Goal: Information Seeking & Learning: Learn about a topic

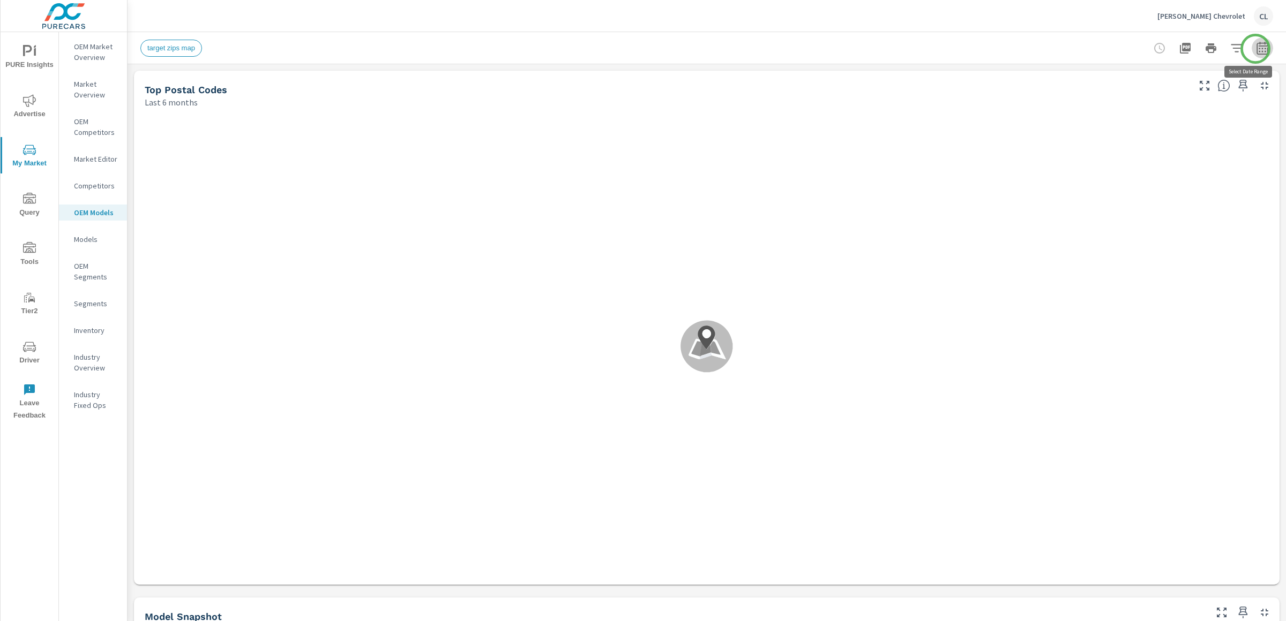
click at [1258, 49] on icon "button" at bounding box center [1261, 50] width 7 height 4
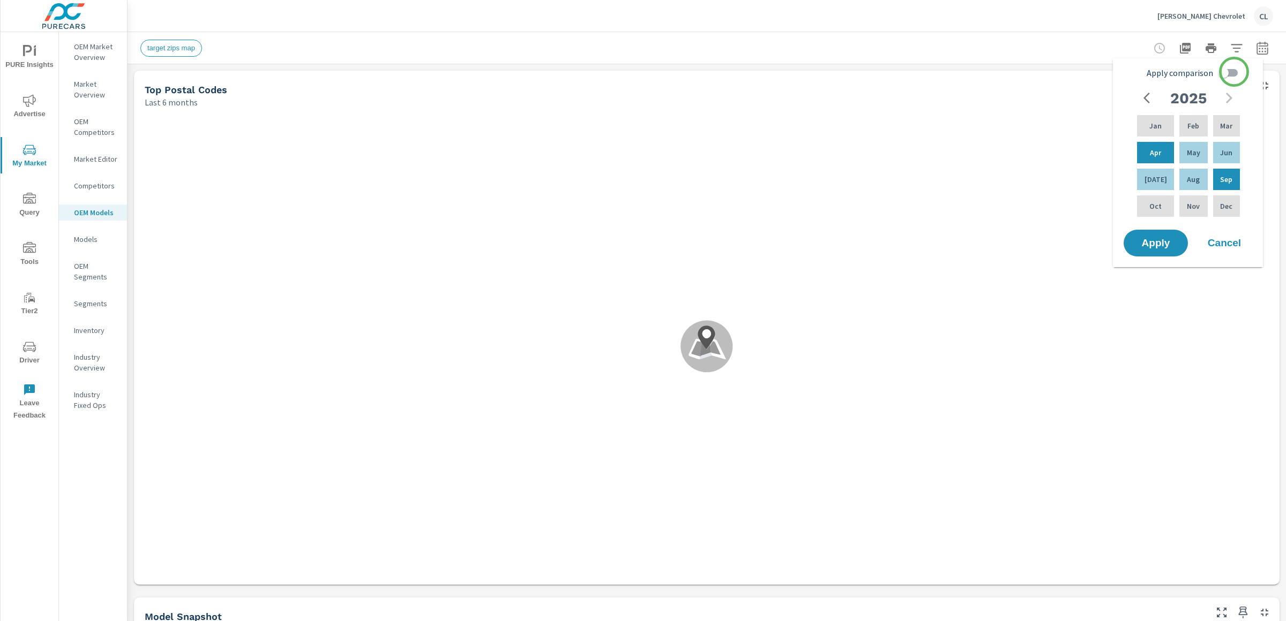
click at [1234, 72] on input "Apply comparison" at bounding box center [1222, 73] width 61 height 20
checkbox input "true"
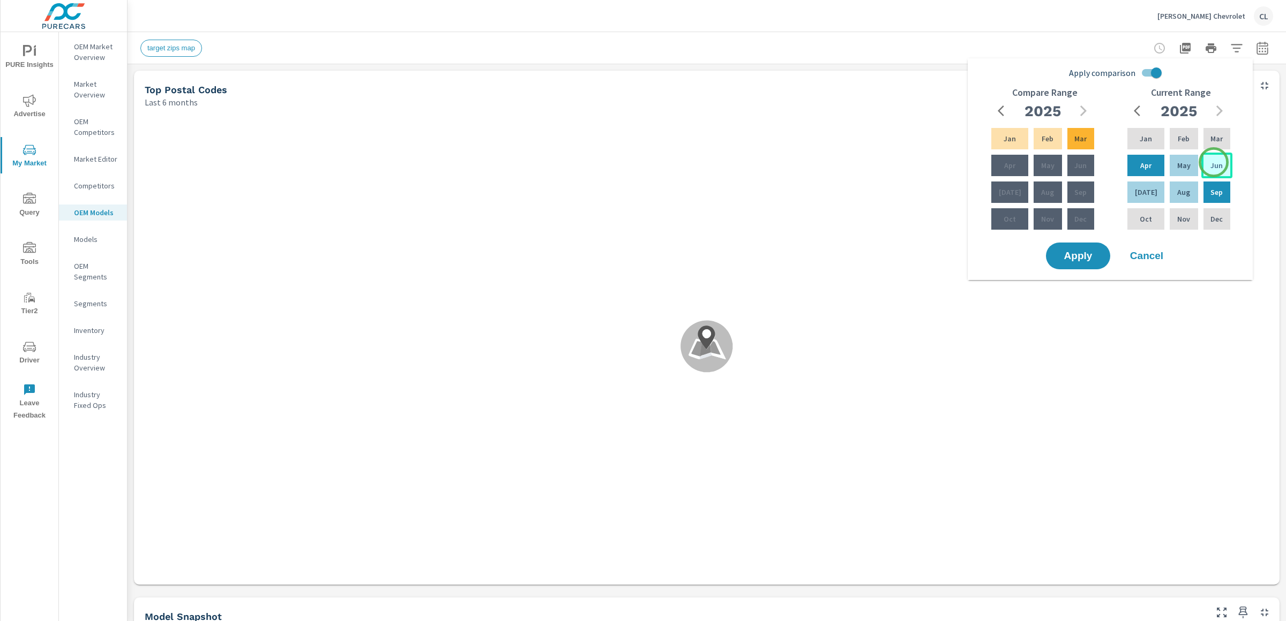
click at [1213, 162] on p "Jun" at bounding box center [1216, 165] width 12 height 11
click at [1149, 254] on span "Cancel" at bounding box center [1146, 256] width 43 height 10
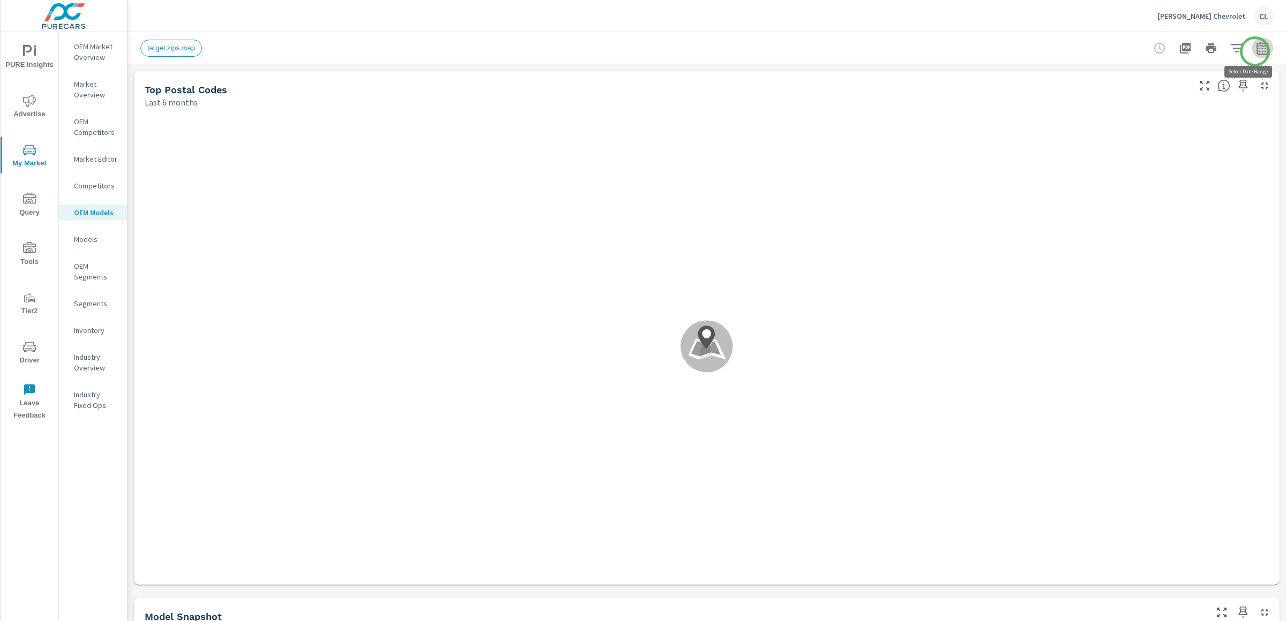
click at [1258, 51] on icon "button" at bounding box center [1261, 50] width 7 height 4
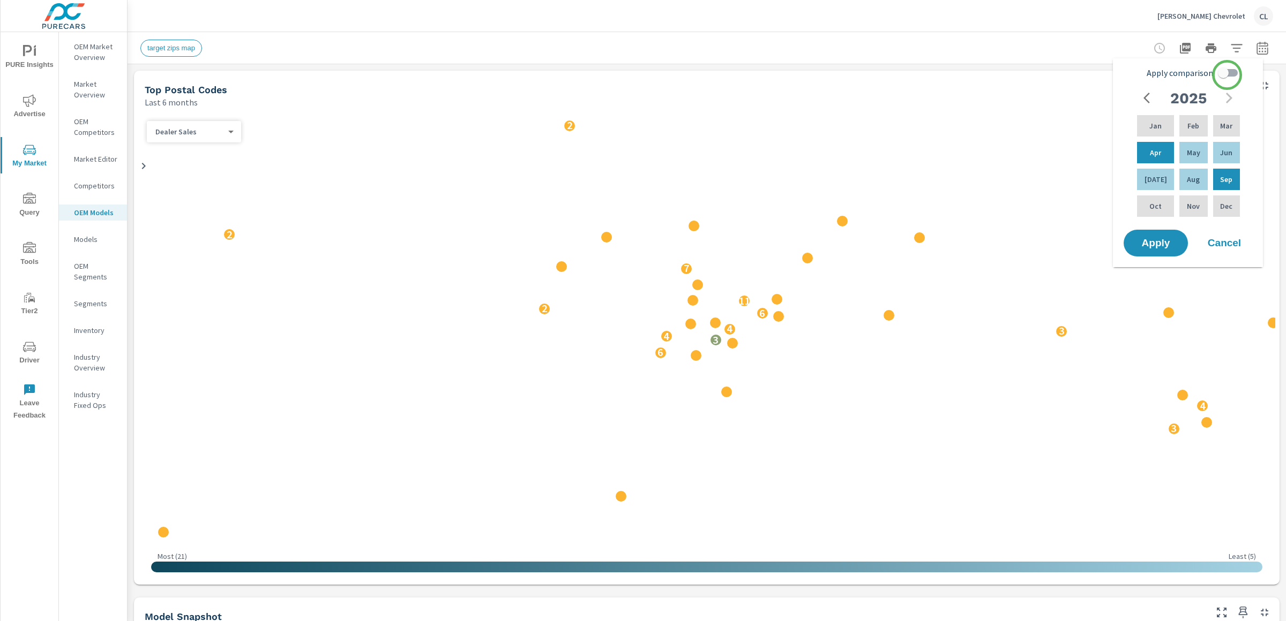
click at [1229, 71] on input "Apply comparison" at bounding box center [1222, 73] width 61 height 20
checkbox input "true"
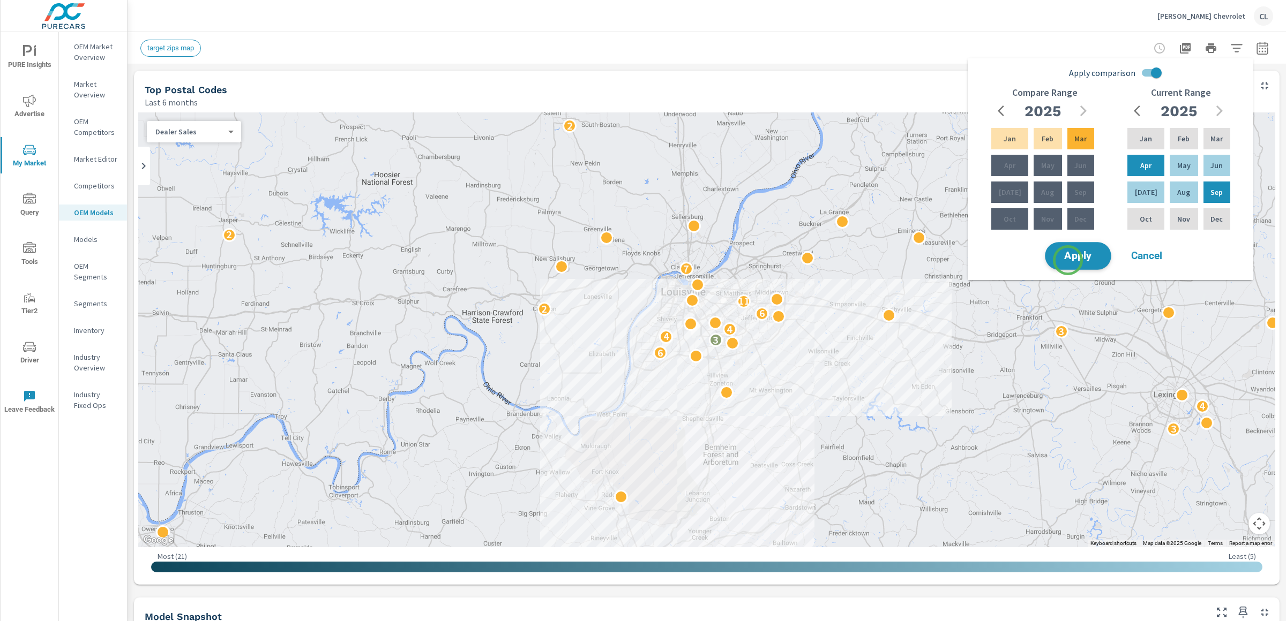
click at [1068, 260] on span "Apply" at bounding box center [1078, 256] width 44 height 10
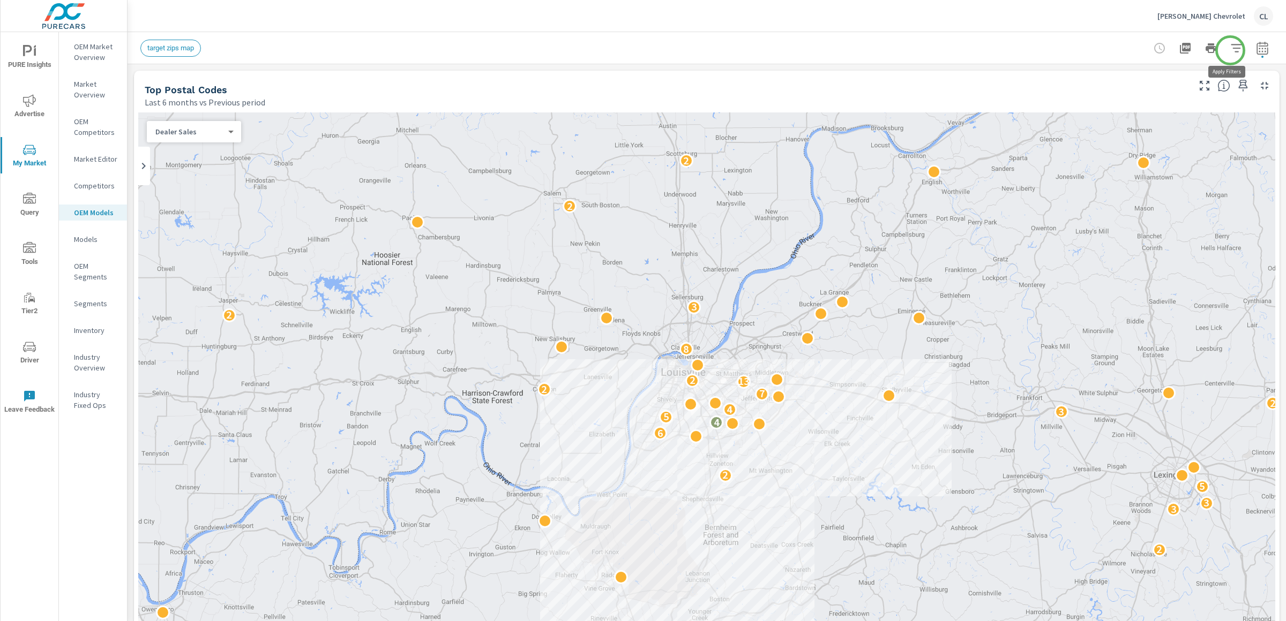
click at [1230, 49] on icon "button" at bounding box center [1236, 48] width 13 height 13
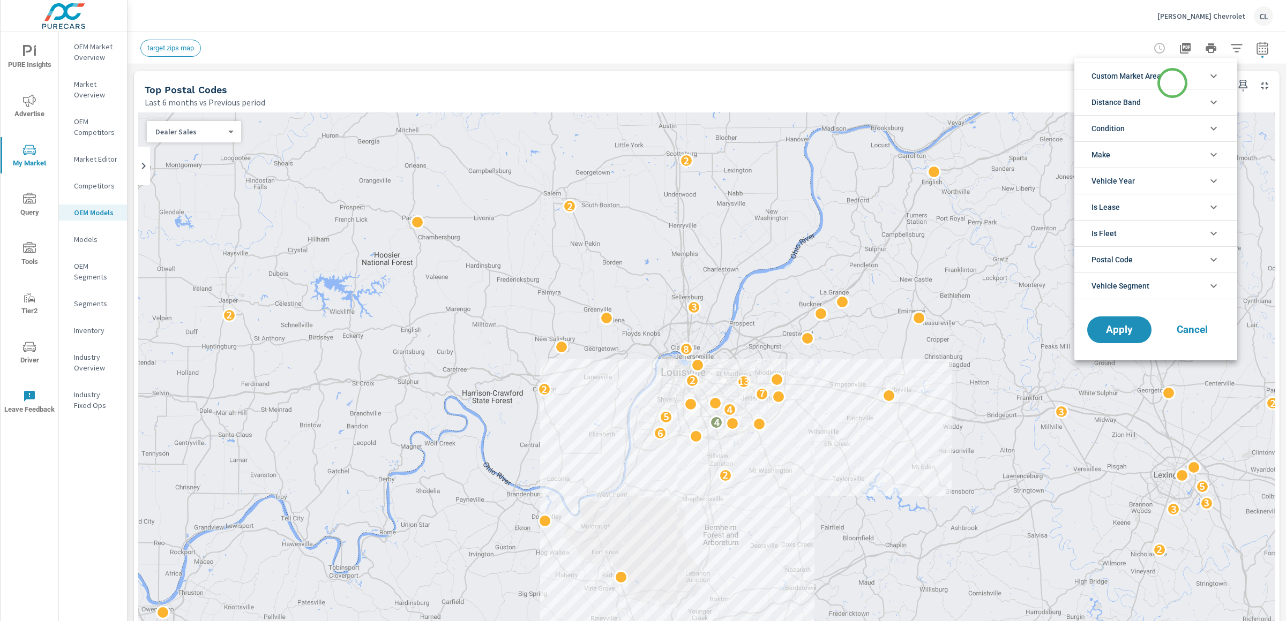
click at [1169, 85] on li "Custom Market Area" at bounding box center [1155, 76] width 163 height 26
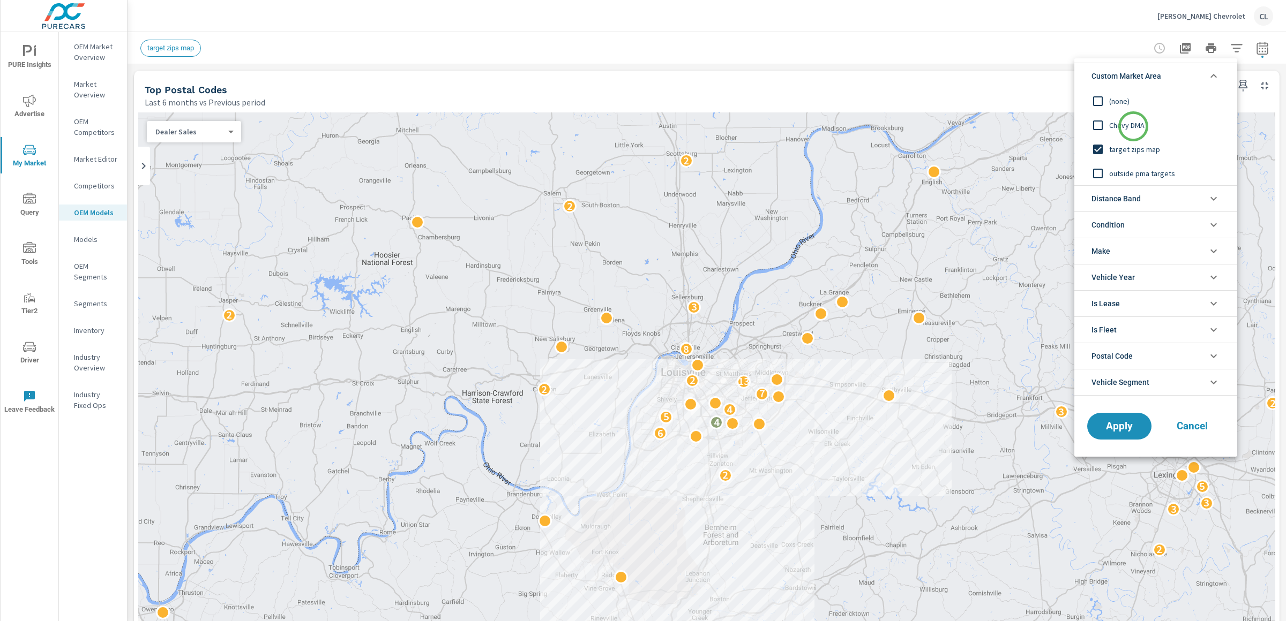
click at [1133, 126] on span "Chevy DMA" at bounding box center [1167, 125] width 117 height 13
click at [1121, 431] on span "Apply" at bounding box center [1119, 427] width 44 height 10
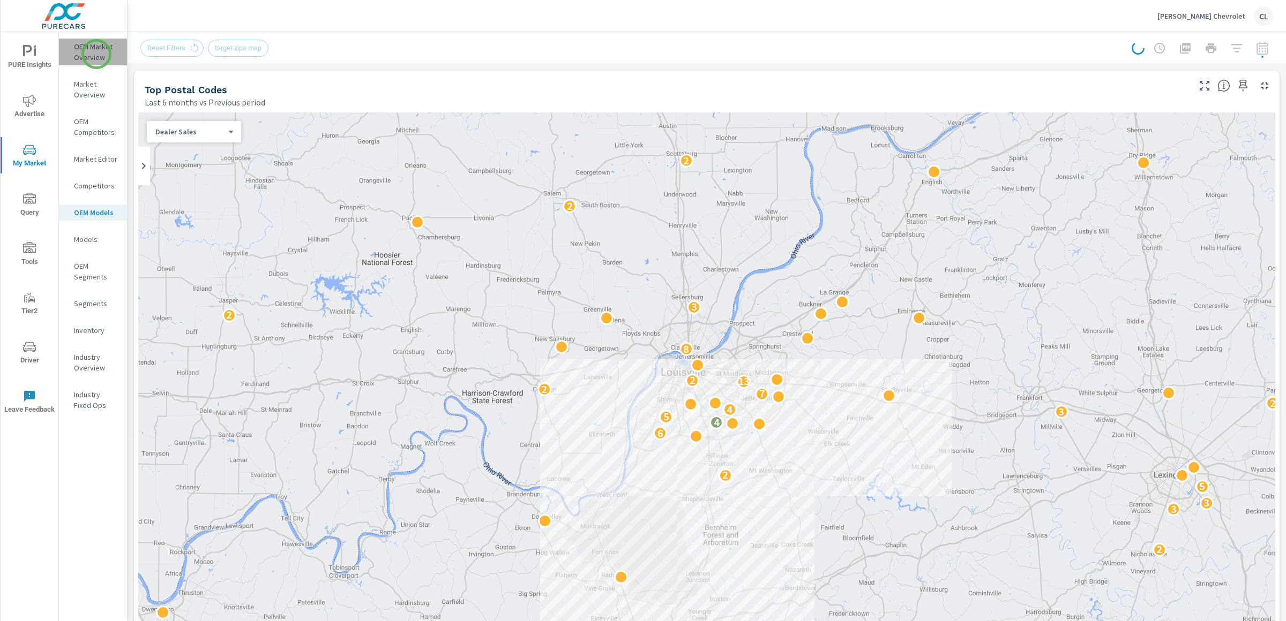
click at [96, 54] on p "OEM Market Overview" at bounding box center [96, 51] width 44 height 21
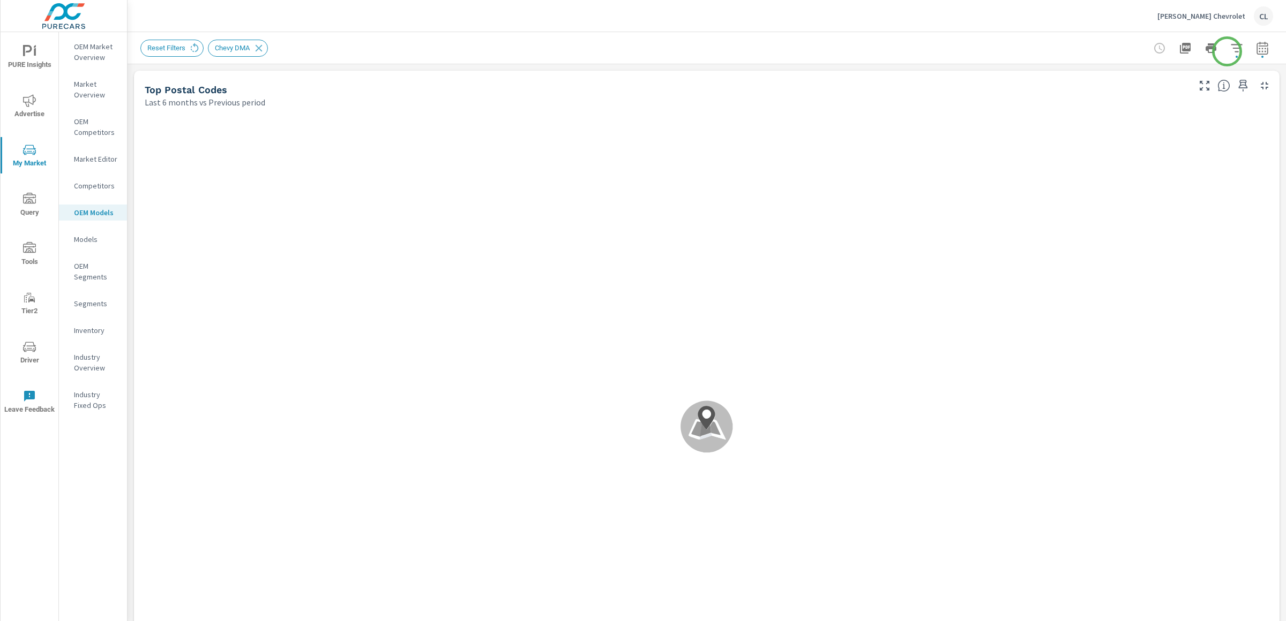
click at [1230, 49] on icon "button" at bounding box center [1236, 48] width 13 height 13
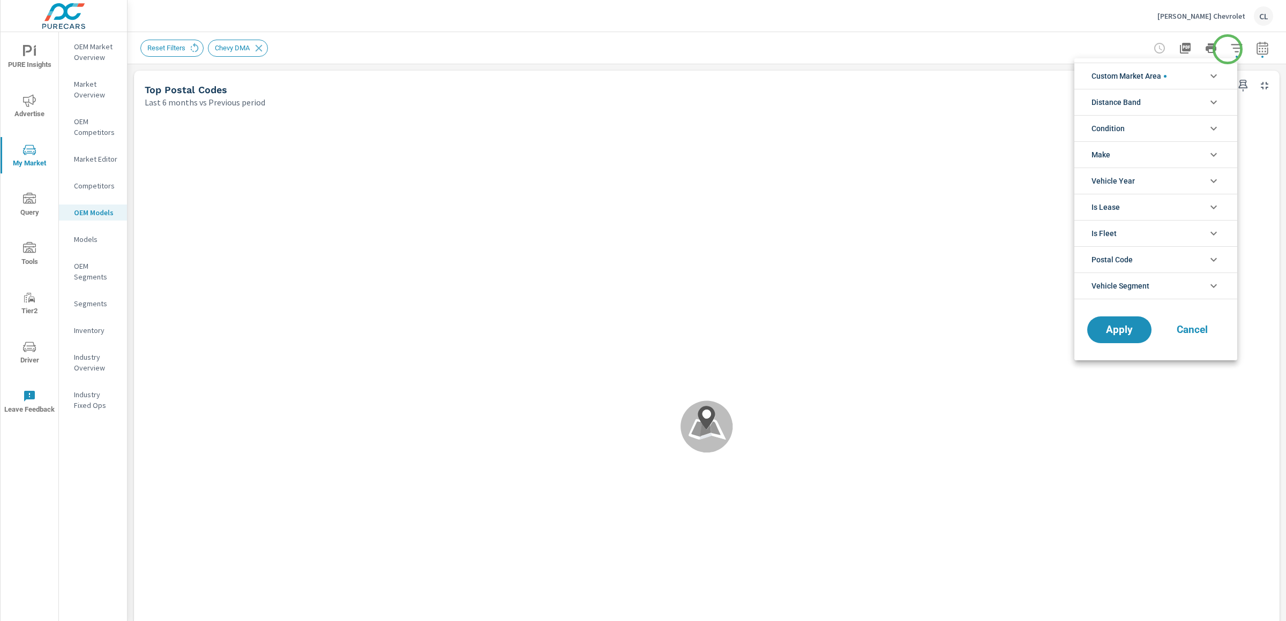
scroll to position [24, 0]
click at [1136, 134] on li "Condition" at bounding box center [1155, 128] width 163 height 26
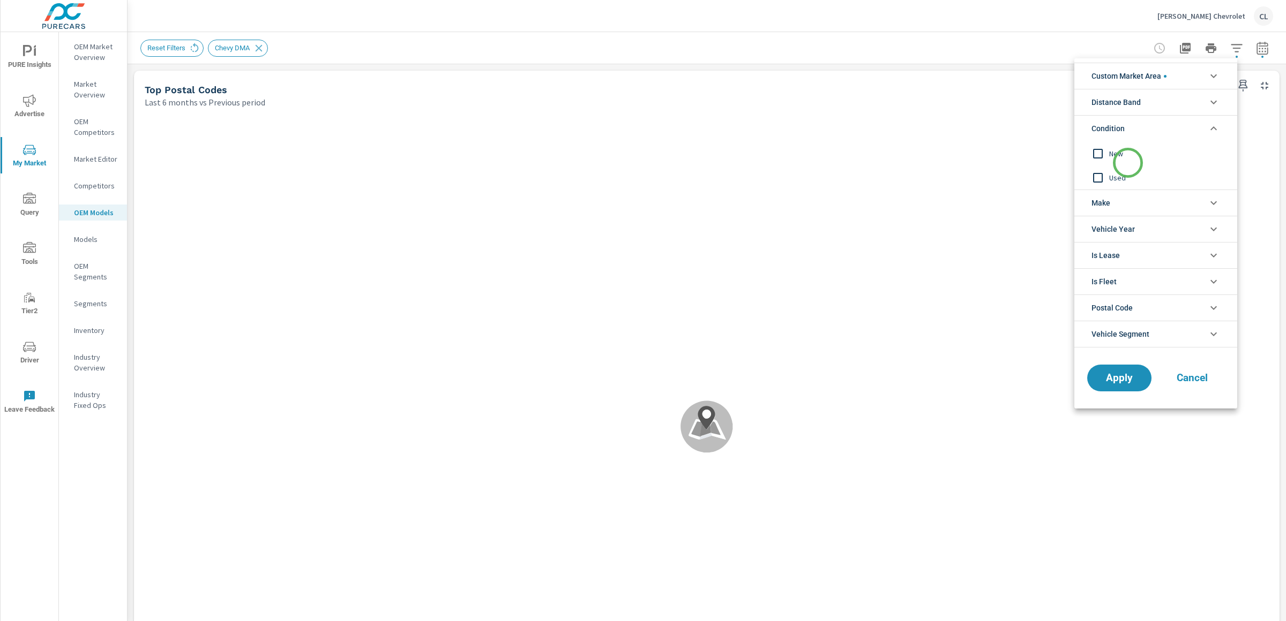
click at [1128, 163] on div "New" at bounding box center [1154, 153] width 161 height 24
click at [1128, 206] on li "Make" at bounding box center [1155, 203] width 163 height 26
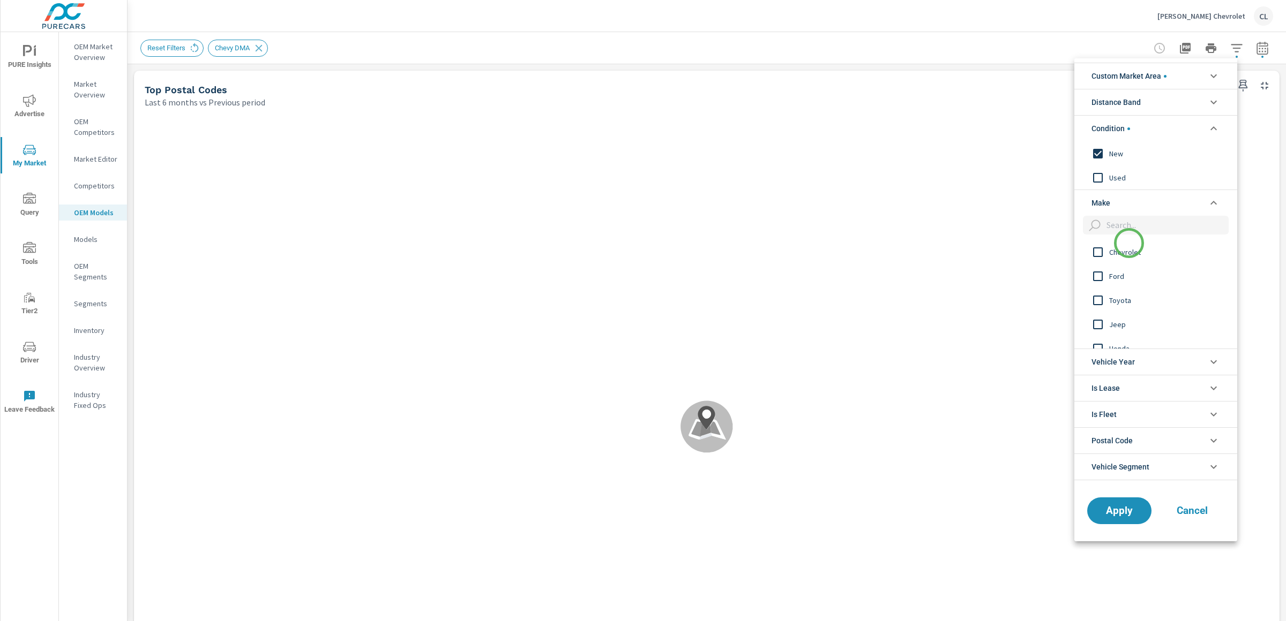
click at [1128, 248] on span "Chevrolet" at bounding box center [1167, 252] width 117 height 13
click at [1119, 516] on span "Apply" at bounding box center [1119, 511] width 44 height 10
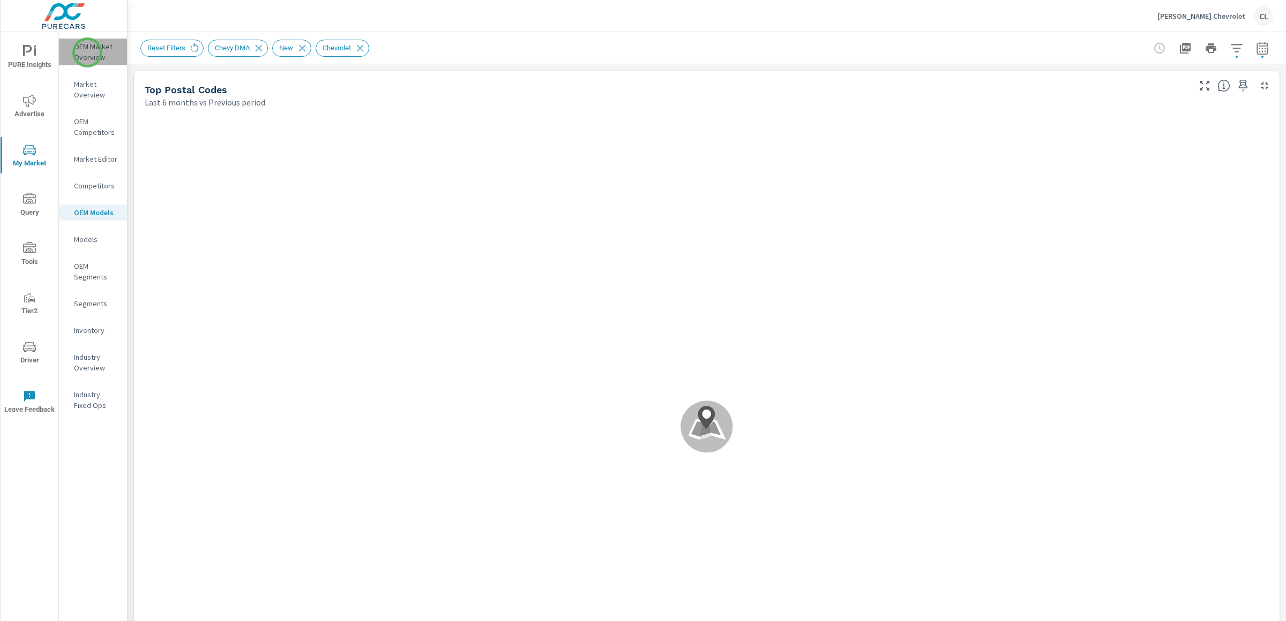
click at [87, 52] on p "OEM Market Overview" at bounding box center [96, 51] width 44 height 21
